Goal: Check status: Check status

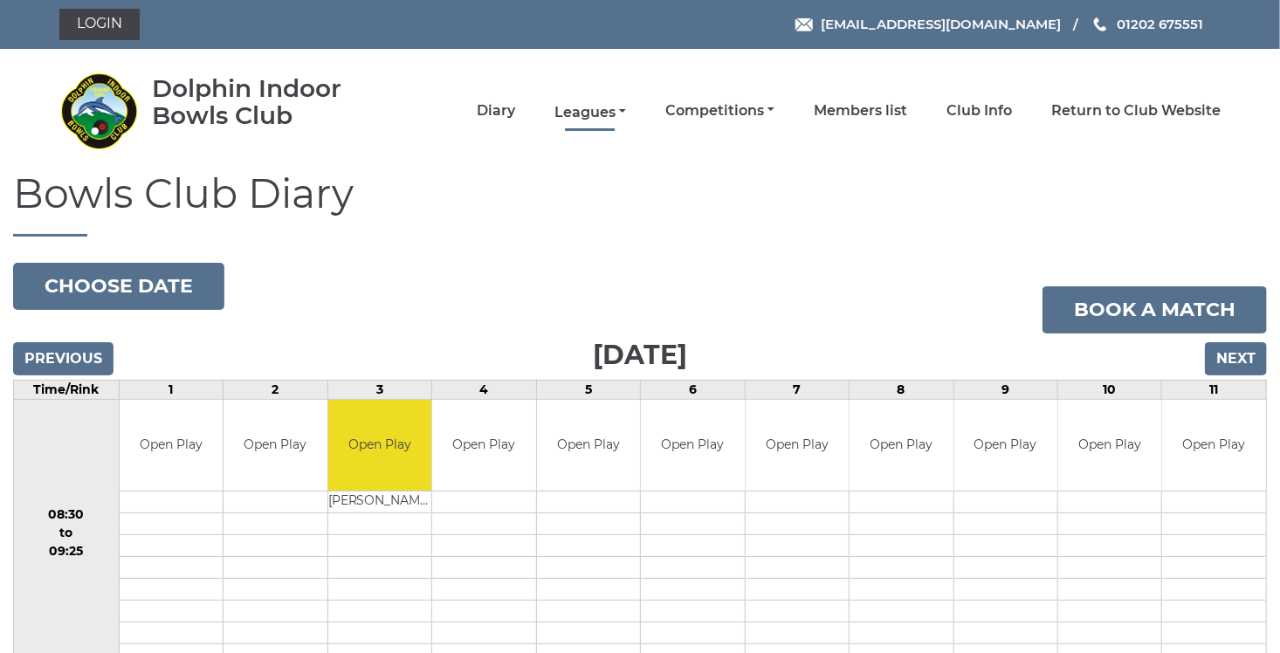
click at [621, 108] on link "Leagues" at bounding box center [590, 112] width 72 height 19
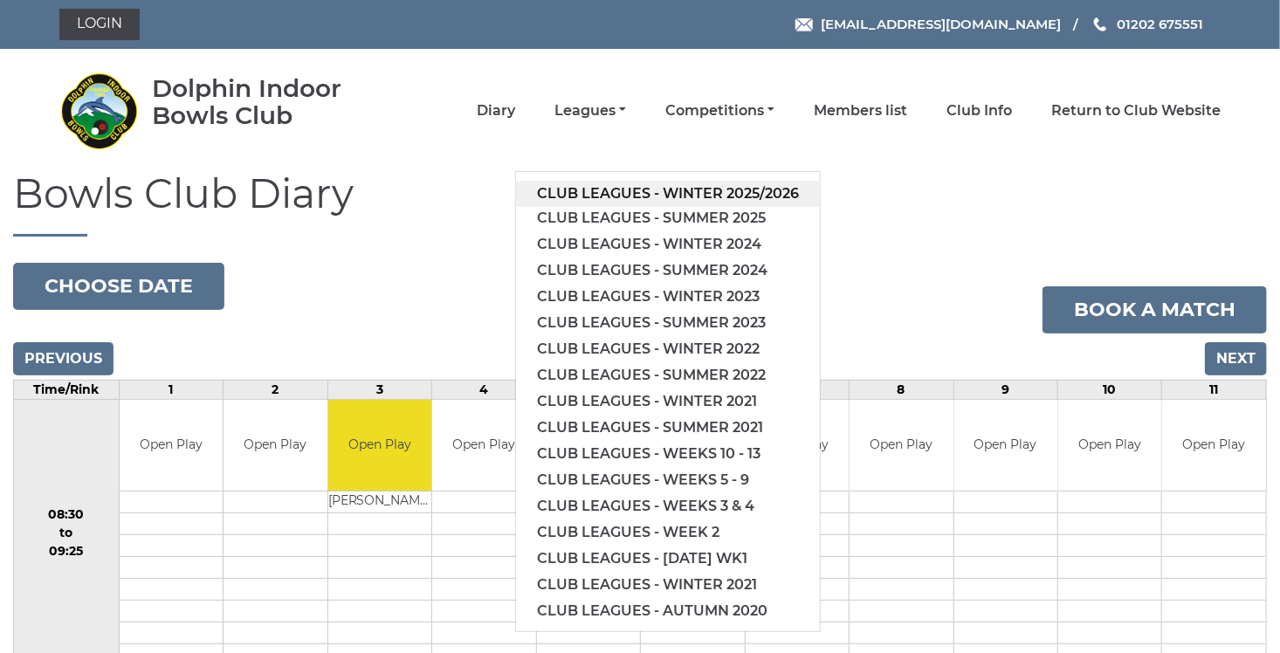
click at [598, 192] on link "Club leagues - Winter 2025/2026" at bounding box center [668, 194] width 304 height 26
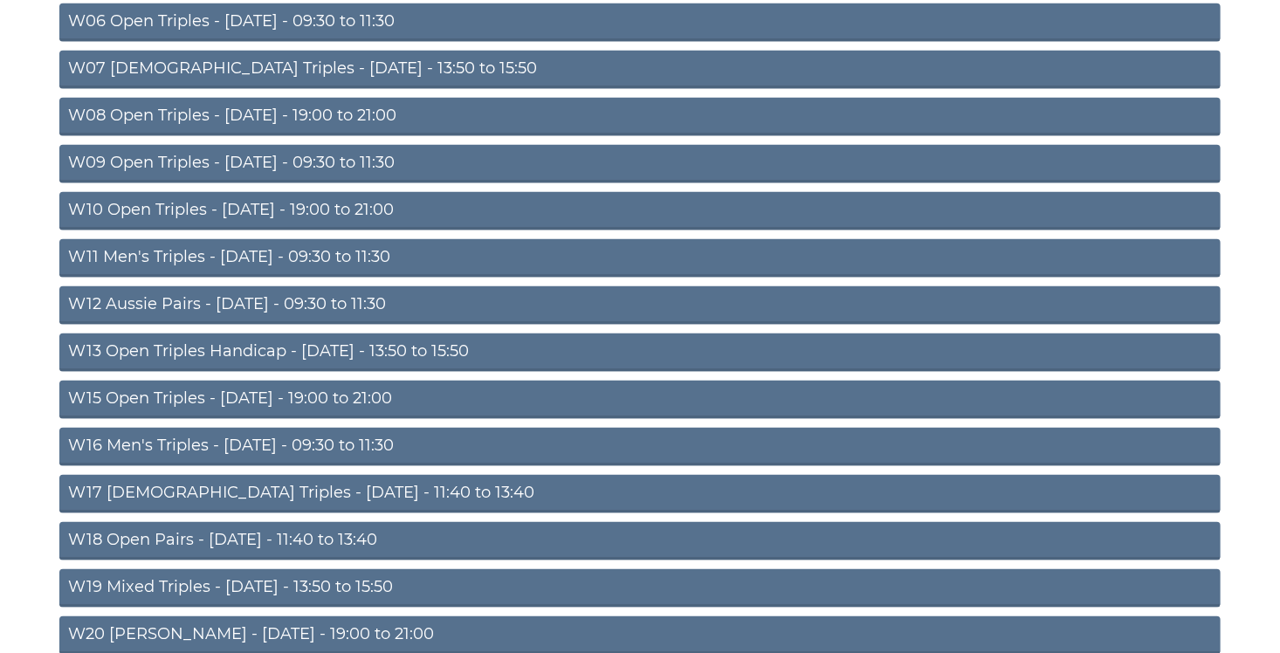
scroll to position [524, 0]
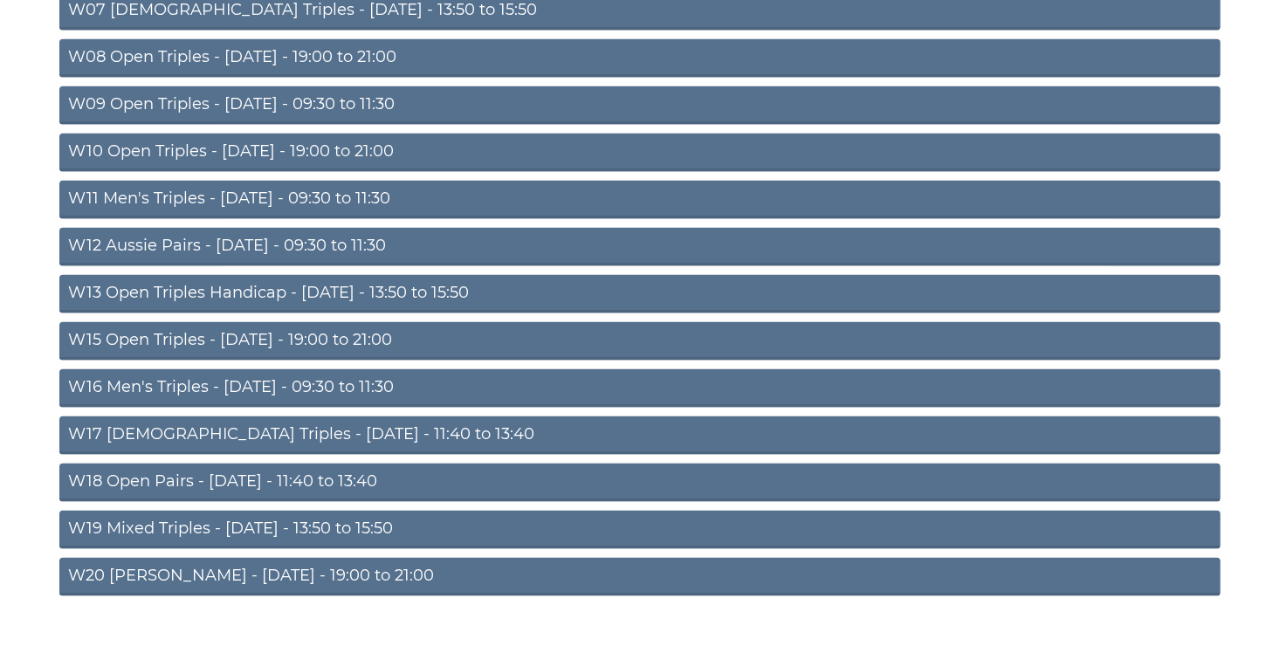
click at [278, 575] on link "W20 Aussie Pairs - Friday - 19:00 to 21:00" at bounding box center [639, 577] width 1161 height 38
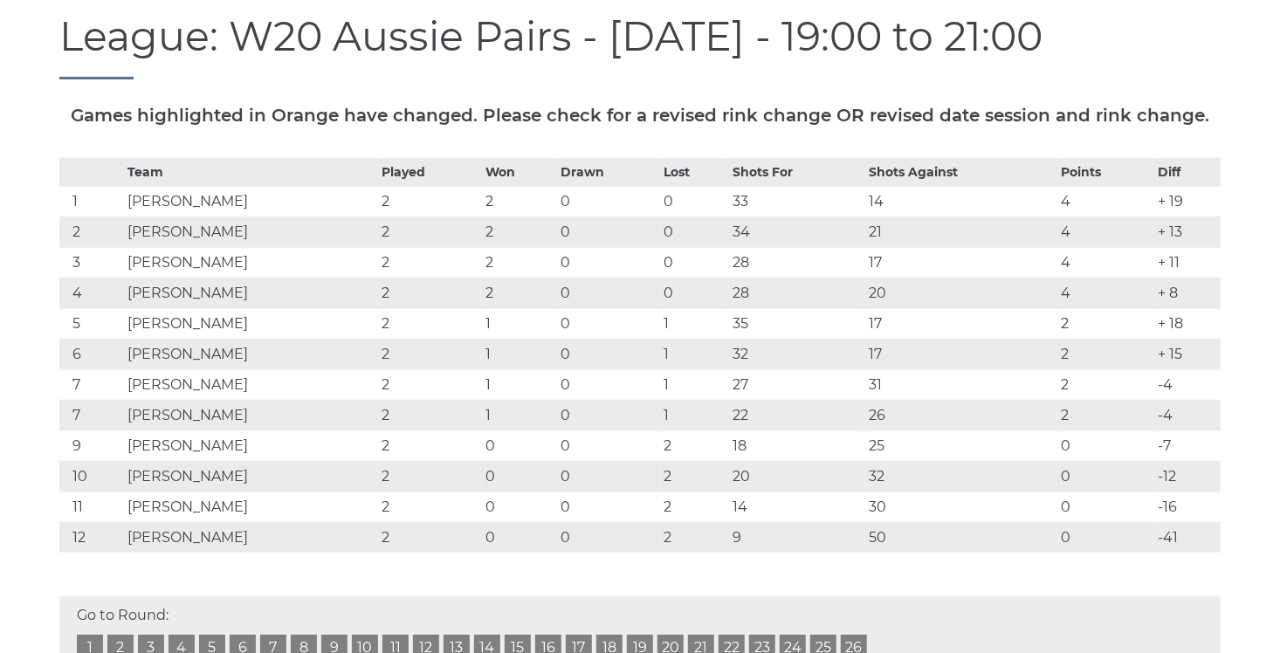
scroll to position [244, 0]
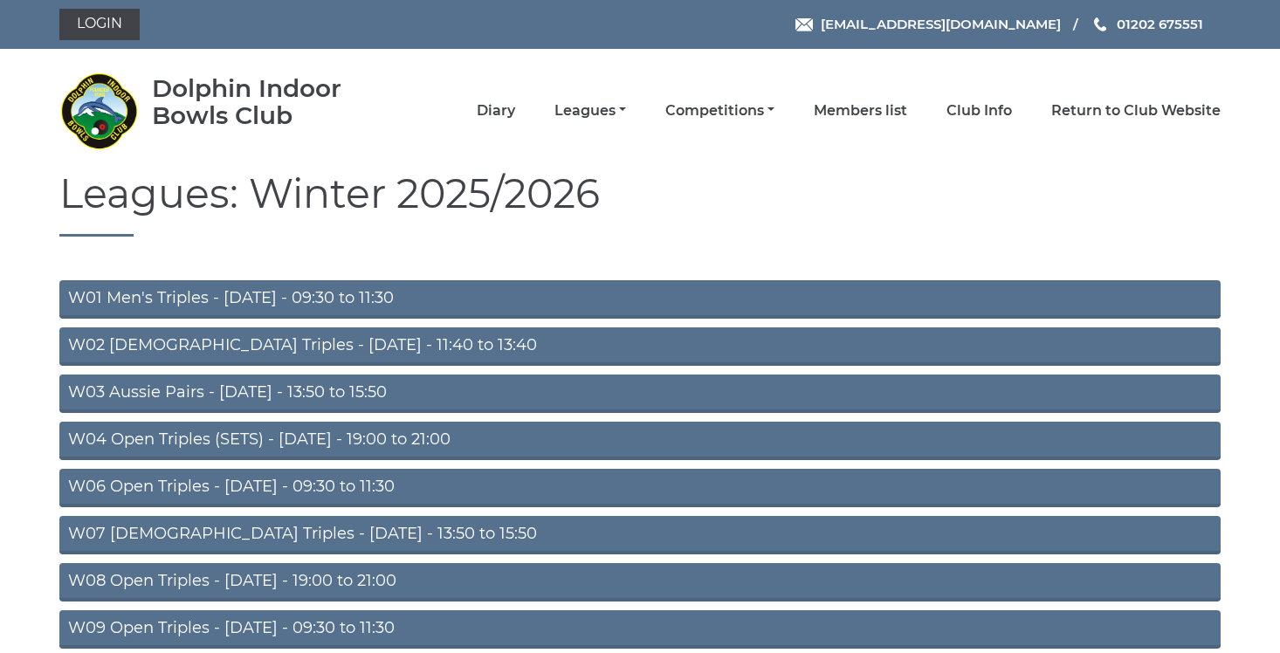
scroll to position [516, 0]
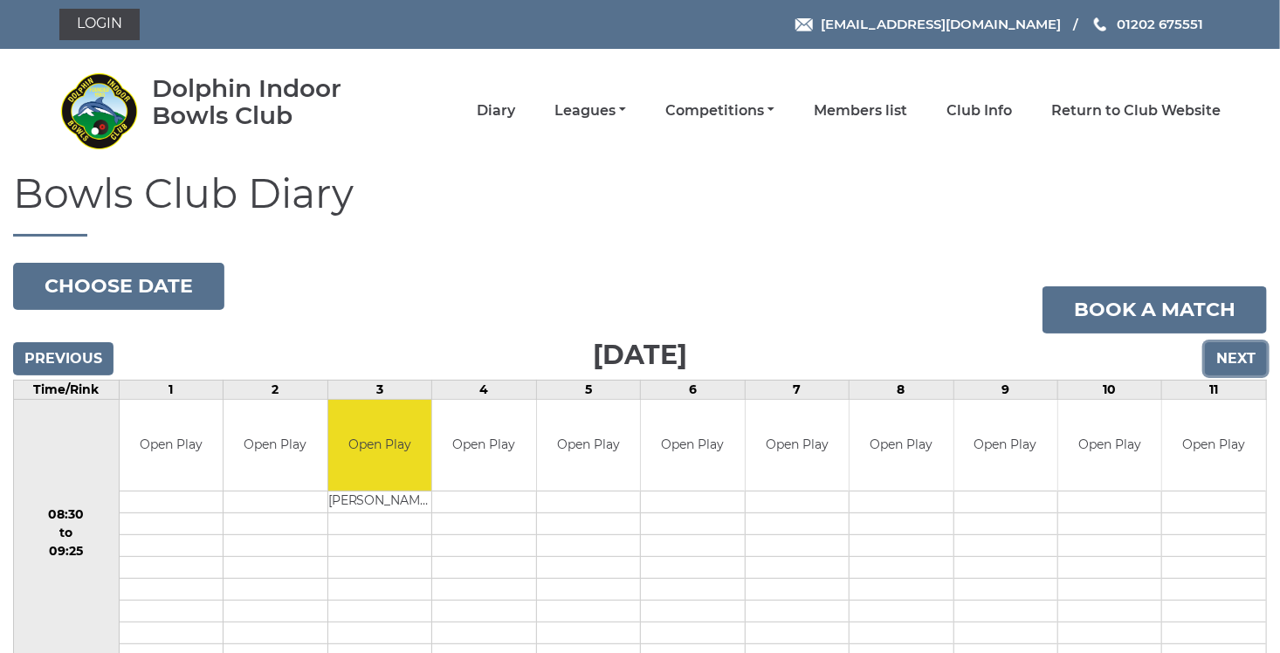
click at [1251, 367] on input "Next" at bounding box center [1236, 358] width 62 height 33
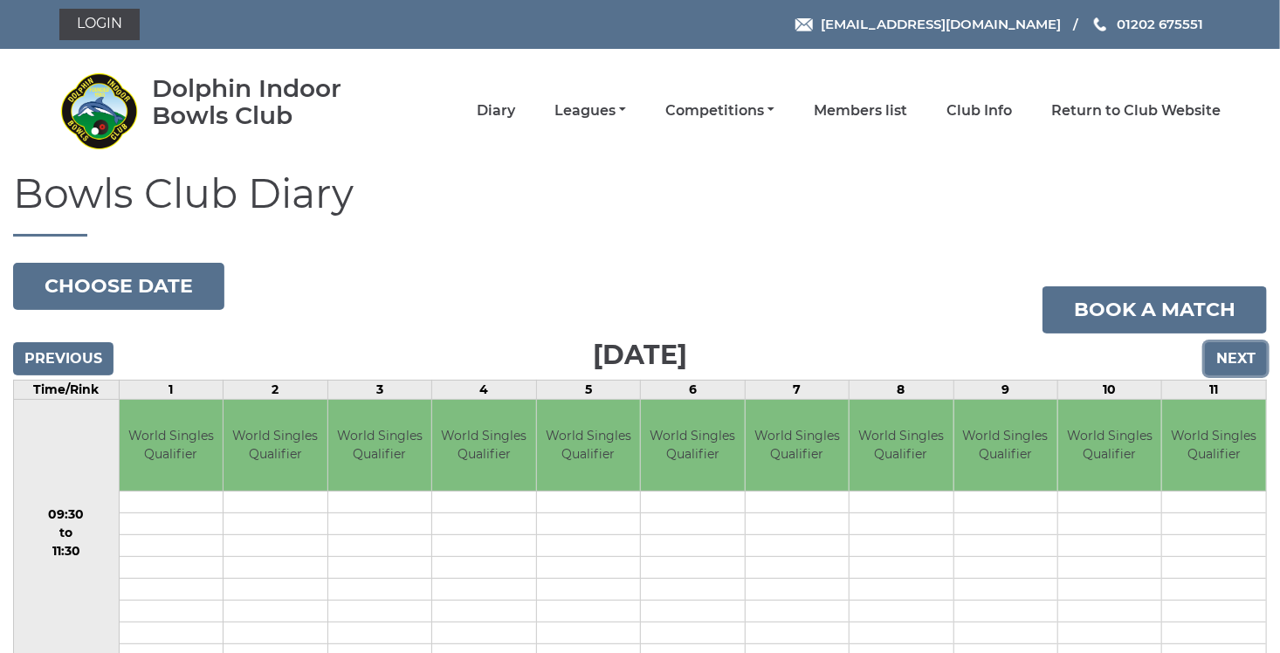
click at [1233, 361] on input "Next" at bounding box center [1236, 358] width 62 height 33
